Goal: Task Accomplishment & Management: Use online tool/utility

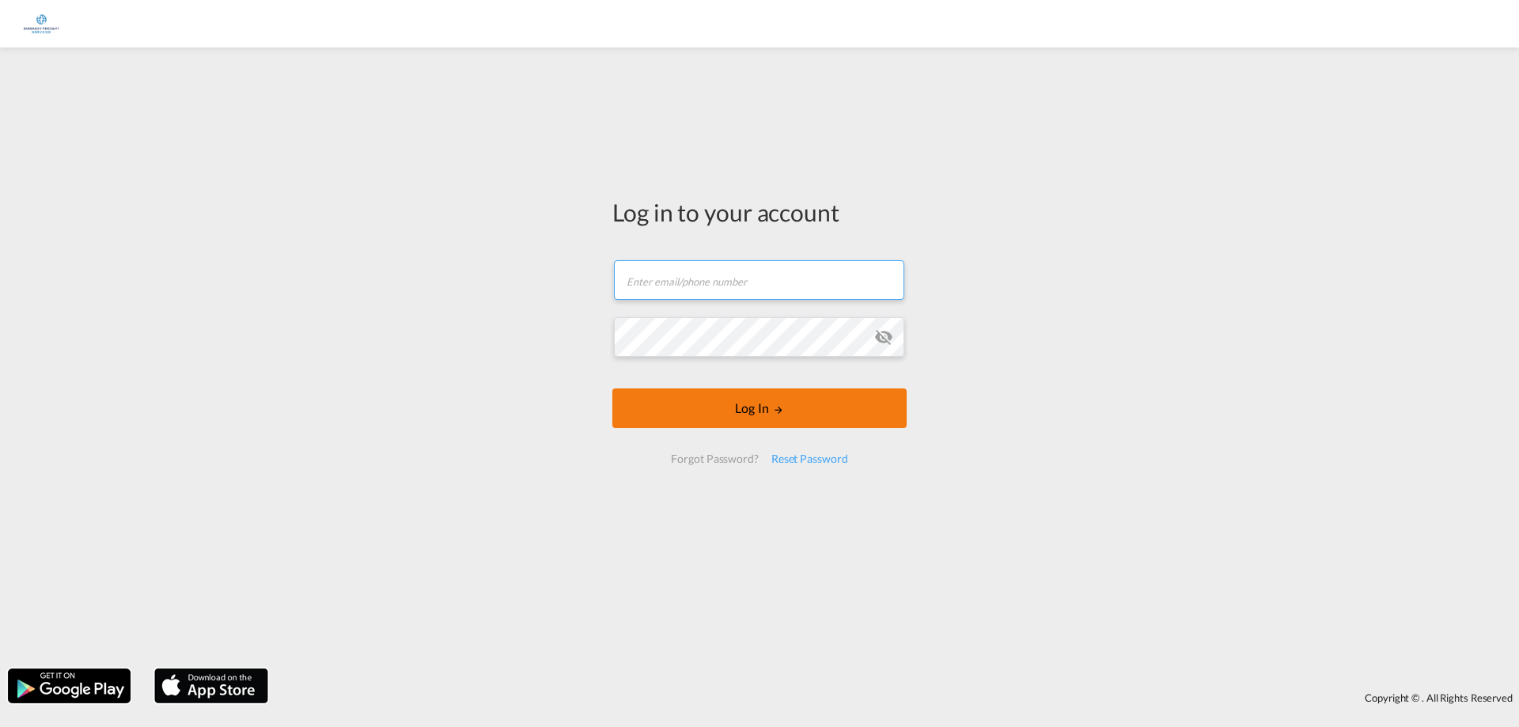
type input "[EMAIL_ADDRESS][DOMAIN_NAME]"
click at [744, 415] on button "Log In" at bounding box center [759, 409] width 294 height 40
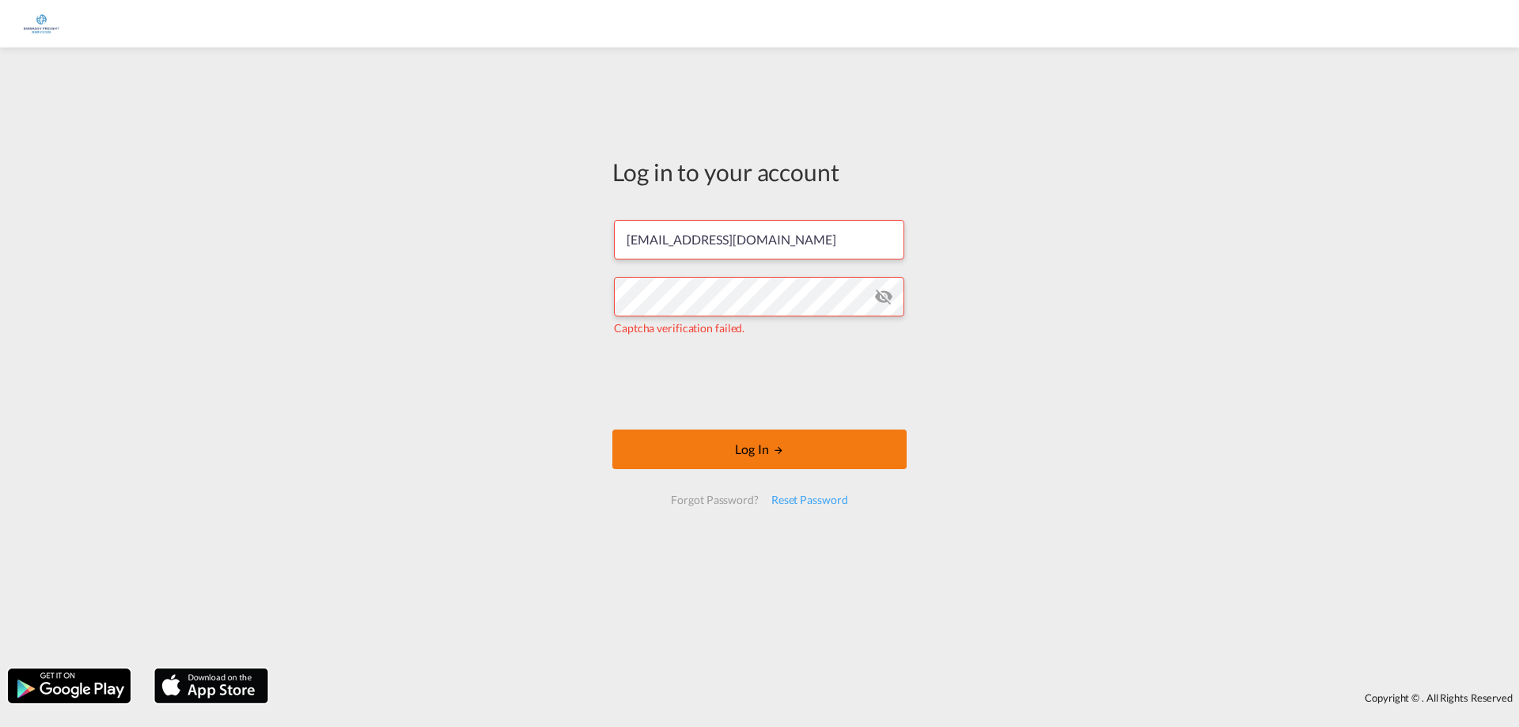
click at [858, 453] on button "Log In" at bounding box center [759, 450] width 294 height 40
